Goal: Task Accomplishment & Management: Use online tool/utility

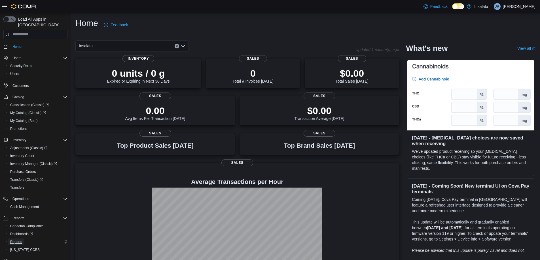
click at [13, 240] on span "Reports" at bounding box center [16, 242] width 12 height 5
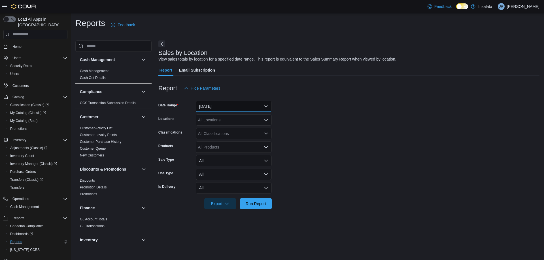
click at [255, 106] on button "Yesterday" at bounding box center [234, 106] width 76 height 11
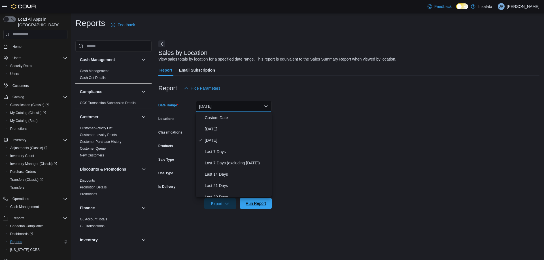
click at [255, 200] on span "Run Report" at bounding box center [255, 203] width 25 height 11
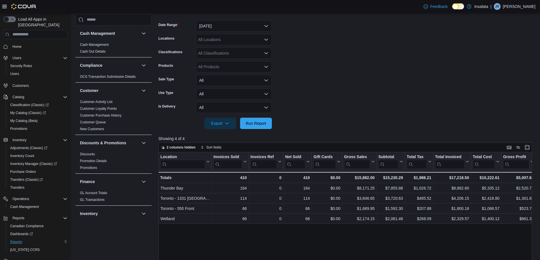
scroll to position [28, 0]
